Goal: Find specific page/section: Find specific page/section

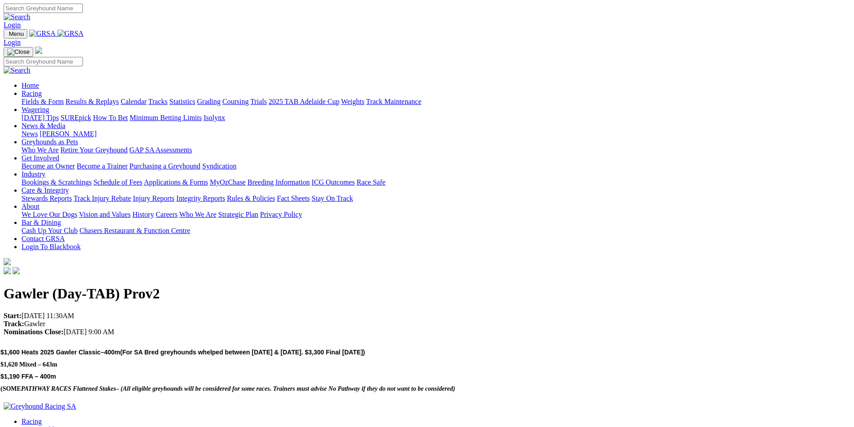
click at [147, 98] on link "Calendar" at bounding box center [134, 102] width 26 height 8
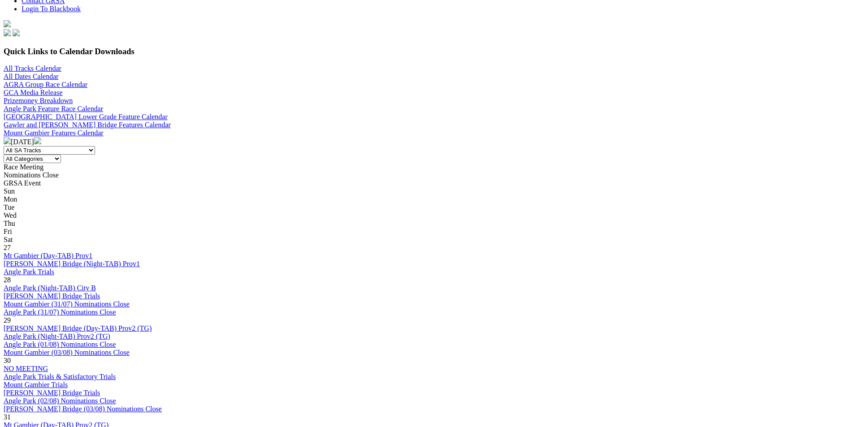
scroll to position [269, 0]
